Goal: Navigation & Orientation: Find specific page/section

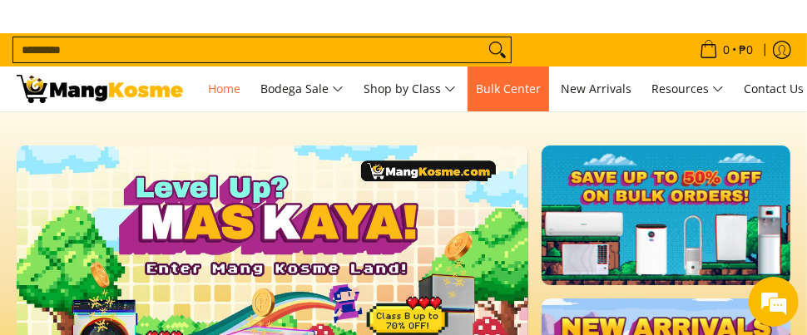
click at [529, 89] on span "Bulk Center" at bounding box center [508, 89] width 65 height 16
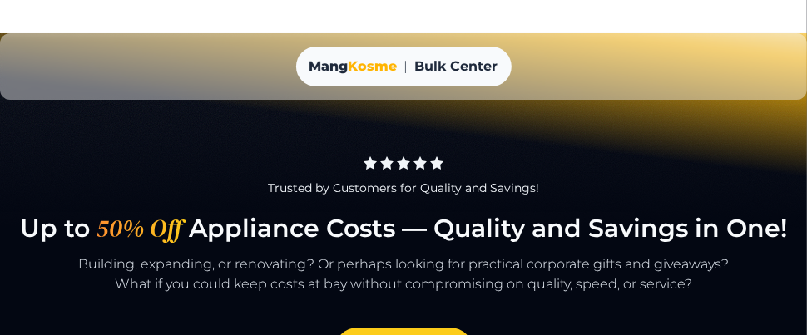
click at [659, 146] on div "Trusted by Customers for Quality and Savings!" at bounding box center [403, 176] width 767 height 73
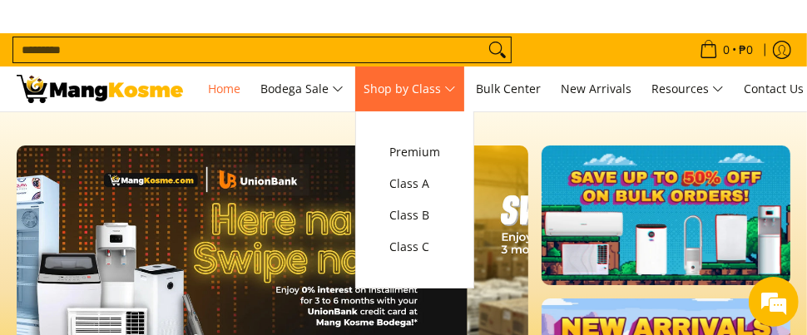
scroll to position [0, 132]
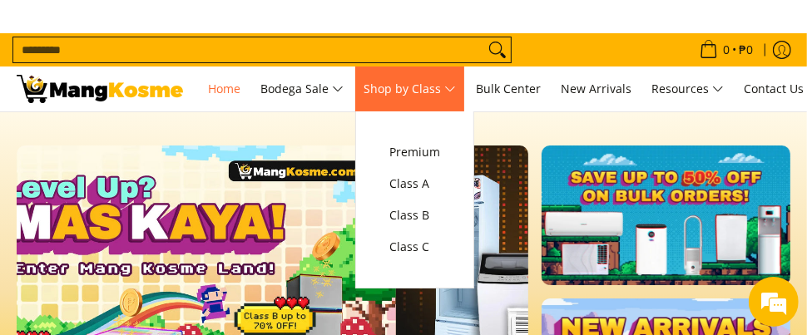
click at [423, 91] on span "Shop by Class" at bounding box center [409, 89] width 92 height 21
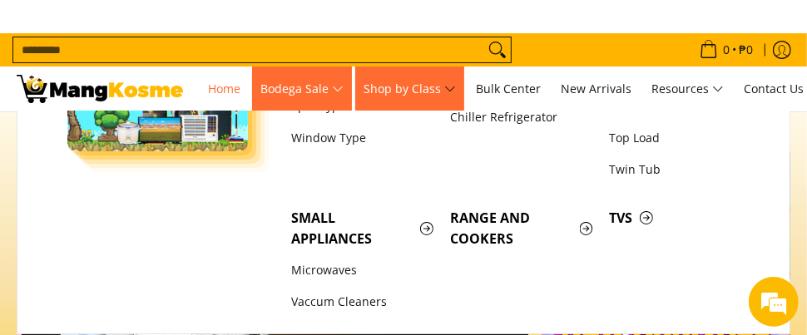
scroll to position [0, 511]
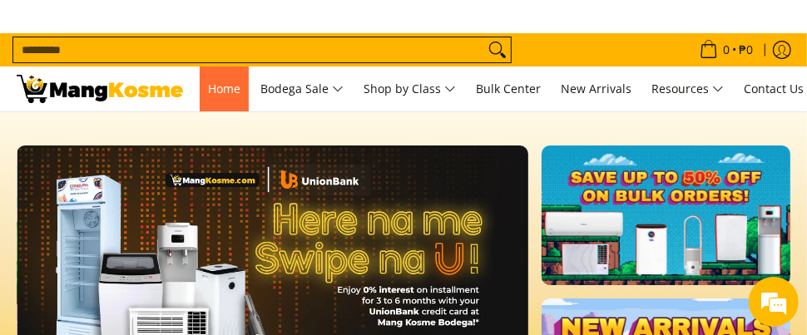
click at [225, 94] on span "Home" at bounding box center [224, 89] width 32 height 16
click at [145, 91] on img at bounding box center [100, 89] width 166 height 28
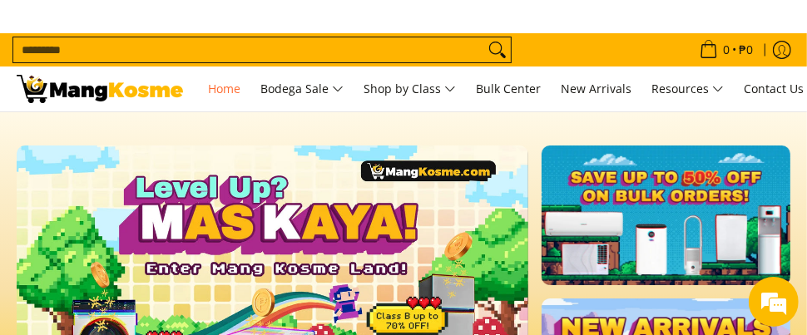
click at [541, 49] on predictive-search "Search..." at bounding box center [347, 49] width 670 height 33
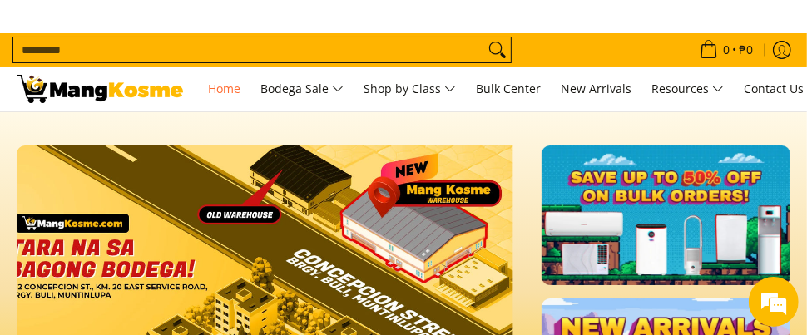
scroll to position [0, 1588]
